Goal: Transaction & Acquisition: Purchase product/service

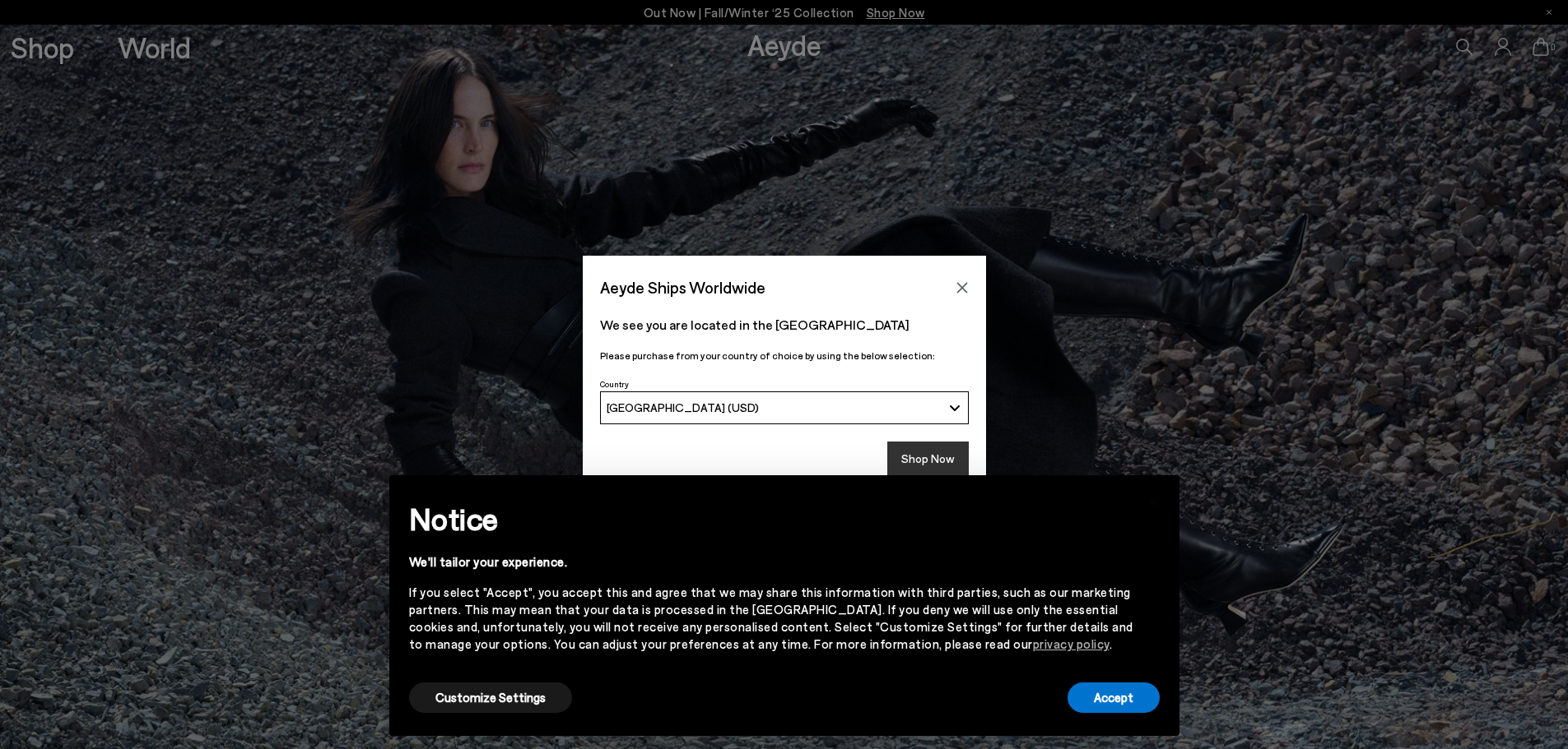
click at [919, 449] on button "Shop Now" at bounding box center [927, 459] width 82 height 35
click at [1122, 695] on button "Accept" at bounding box center [1114, 698] width 92 height 31
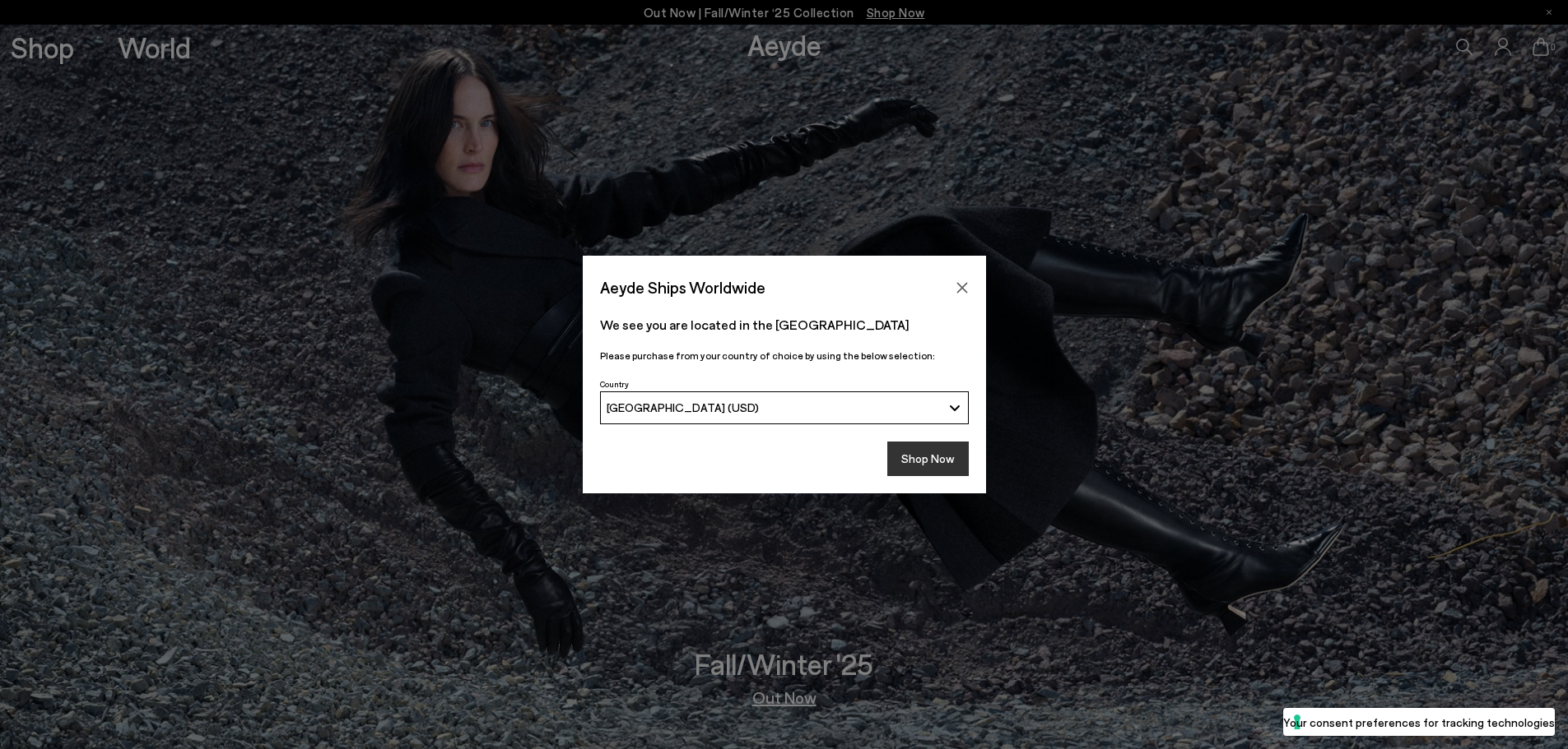
click at [921, 462] on button "Shop Now" at bounding box center [927, 459] width 82 height 35
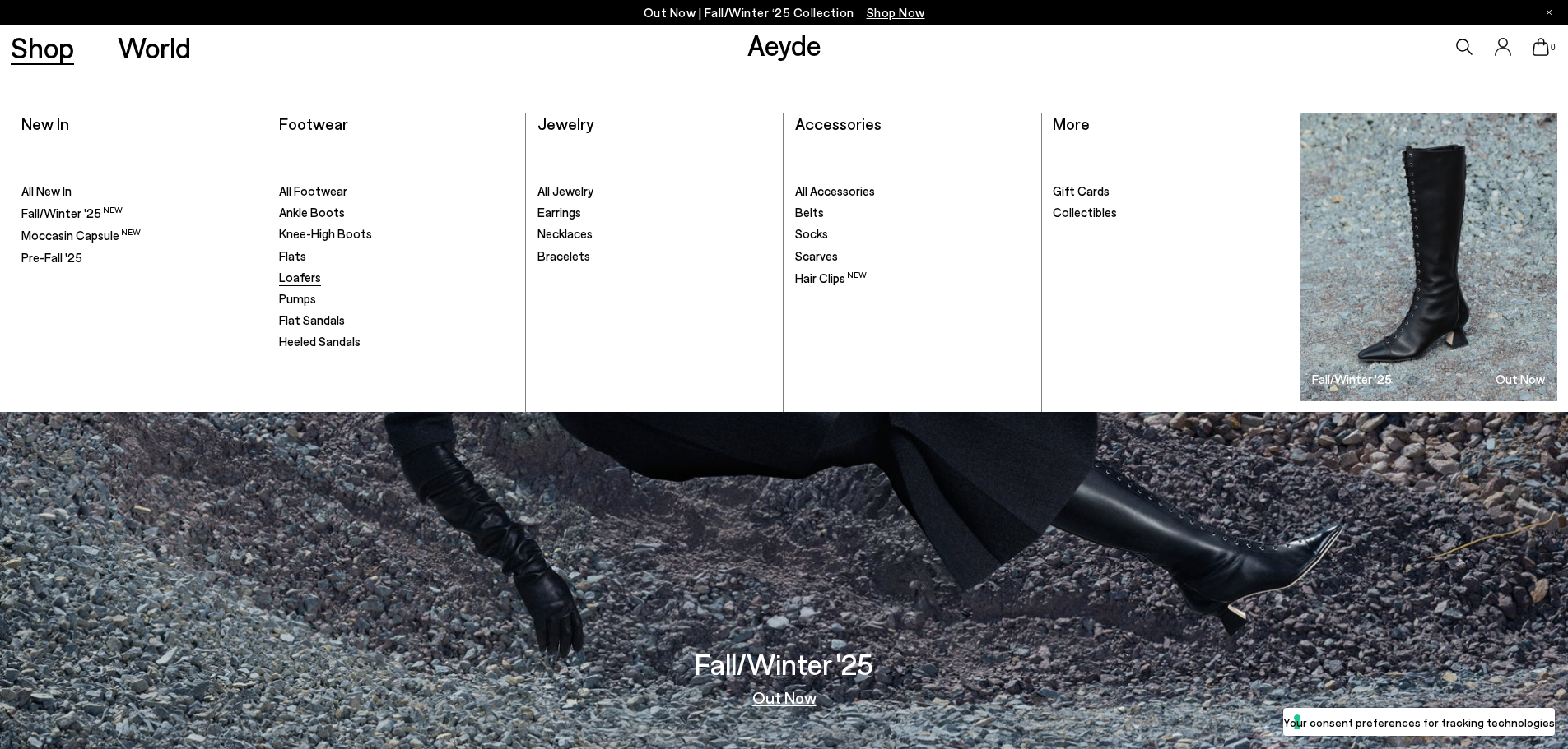
click at [301, 274] on span "Loafers" at bounding box center [300, 277] width 42 height 14
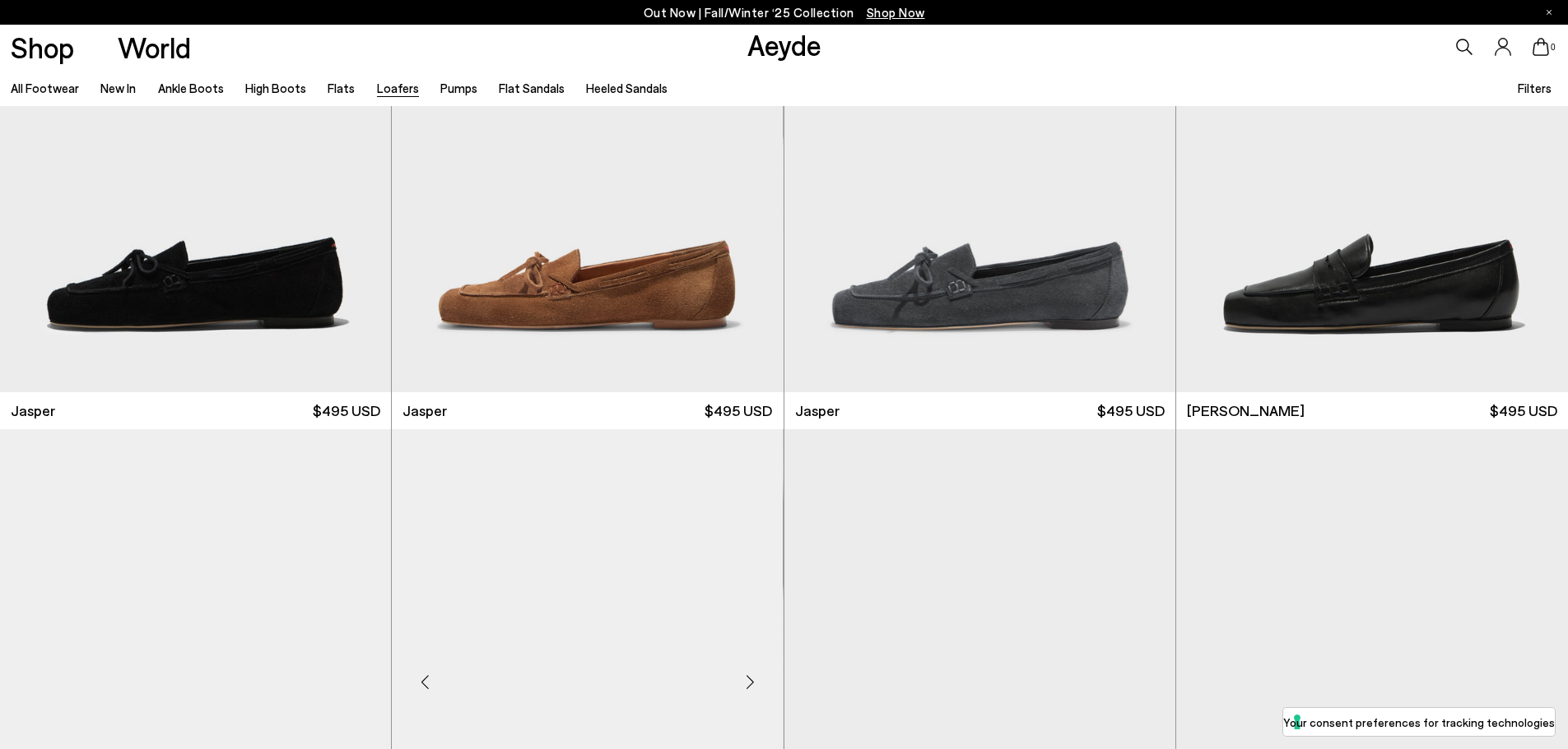
scroll to position [247, 0]
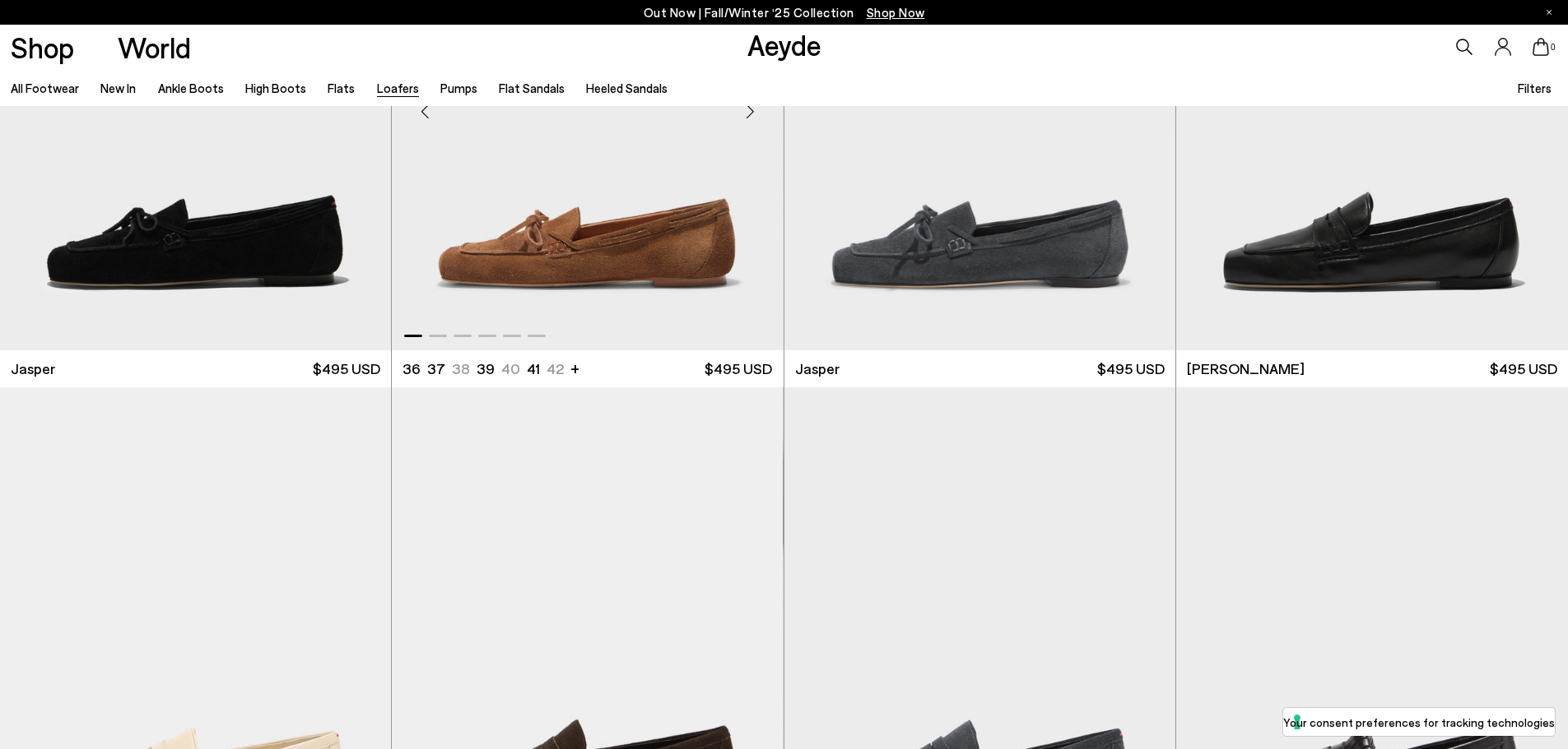
click at [582, 235] on img "1 / 6" at bounding box center [587, 105] width 391 height 491
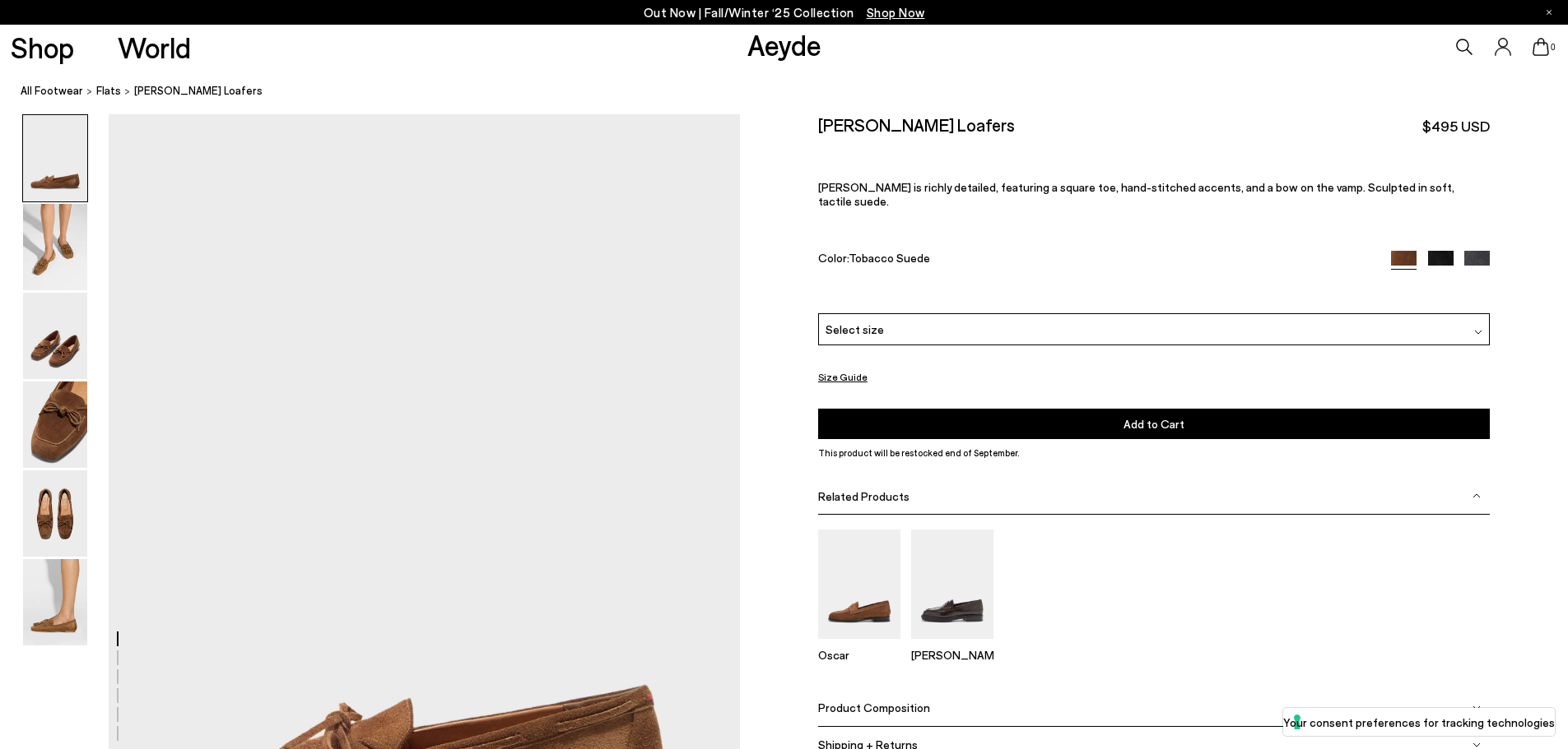
click at [919, 313] on div "Select size" at bounding box center [1153, 328] width 672 height 32
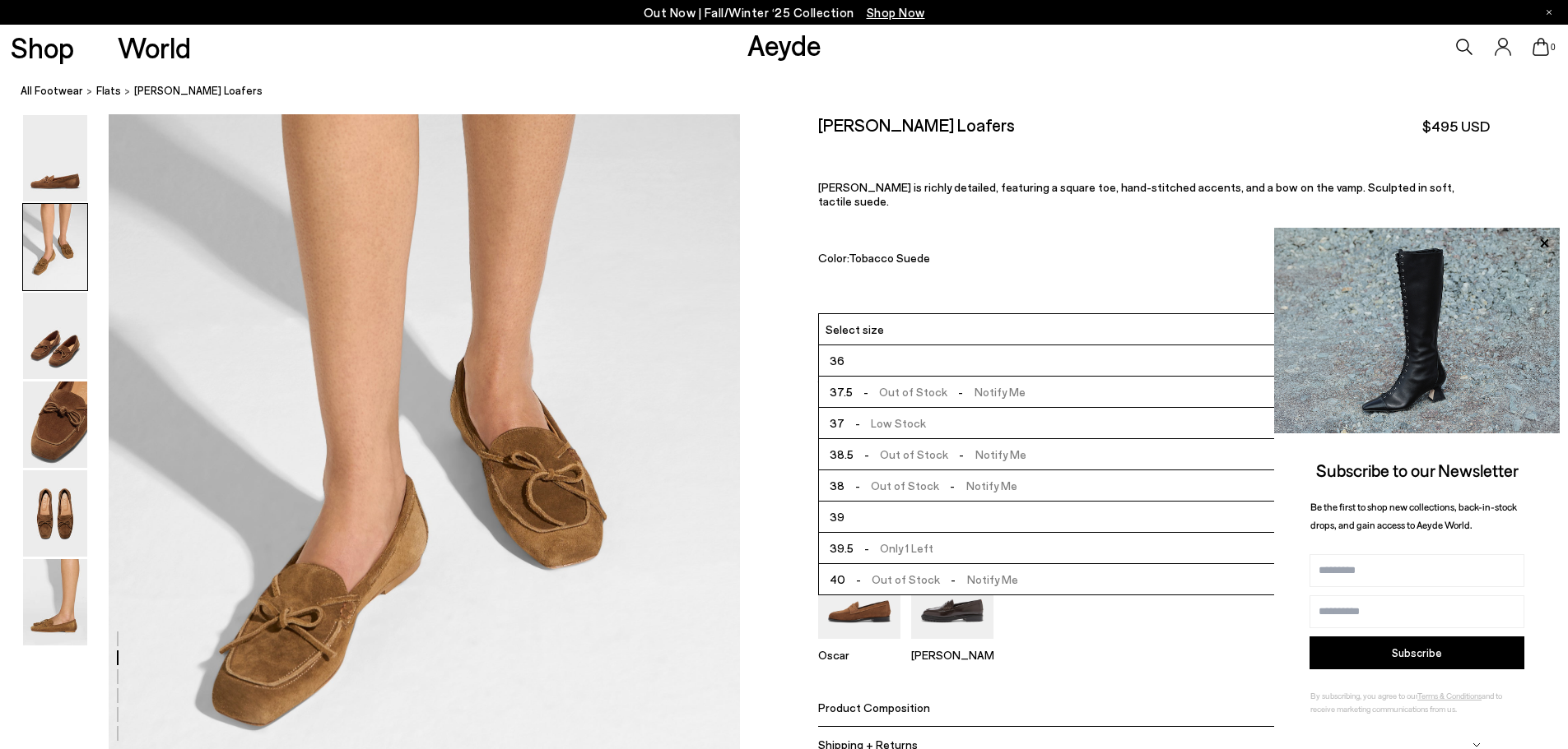
scroll to position [905, 0]
